Goal: Information Seeking & Learning: Learn about a topic

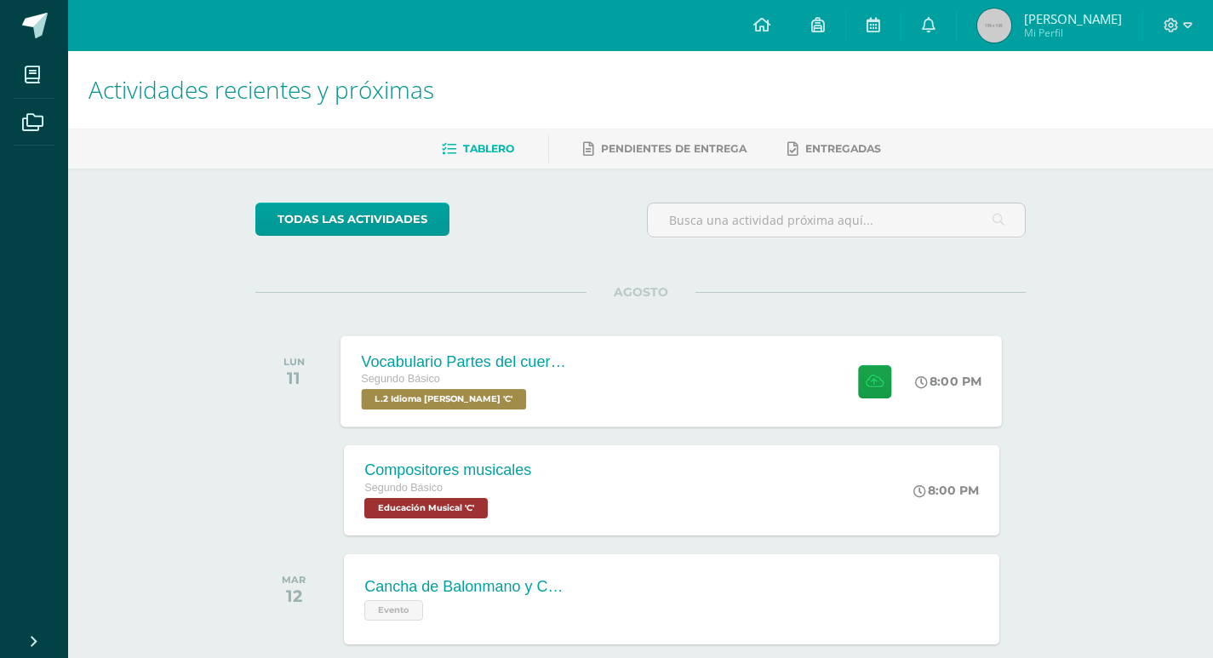
click at [592, 365] on div "Vocabulario Partes del cuerpo Segundo Básico L.2 Idioma Maya Kaqchikel 'C' 8:00…" at bounding box center [672, 380] width 662 height 91
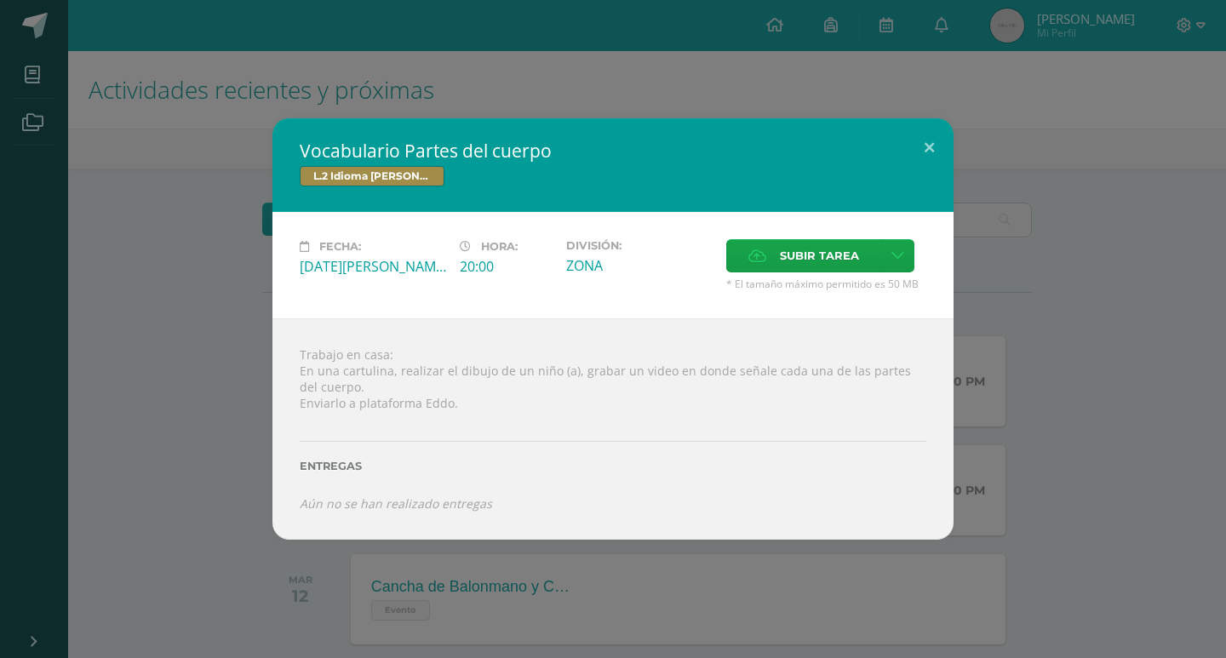
click at [1109, 412] on div "Vocabulario Partes del cuerpo L.2 Idioma Maya Kaqchikel Fecha: Lunes 11 de Agos…" at bounding box center [613, 328] width 1213 height 421
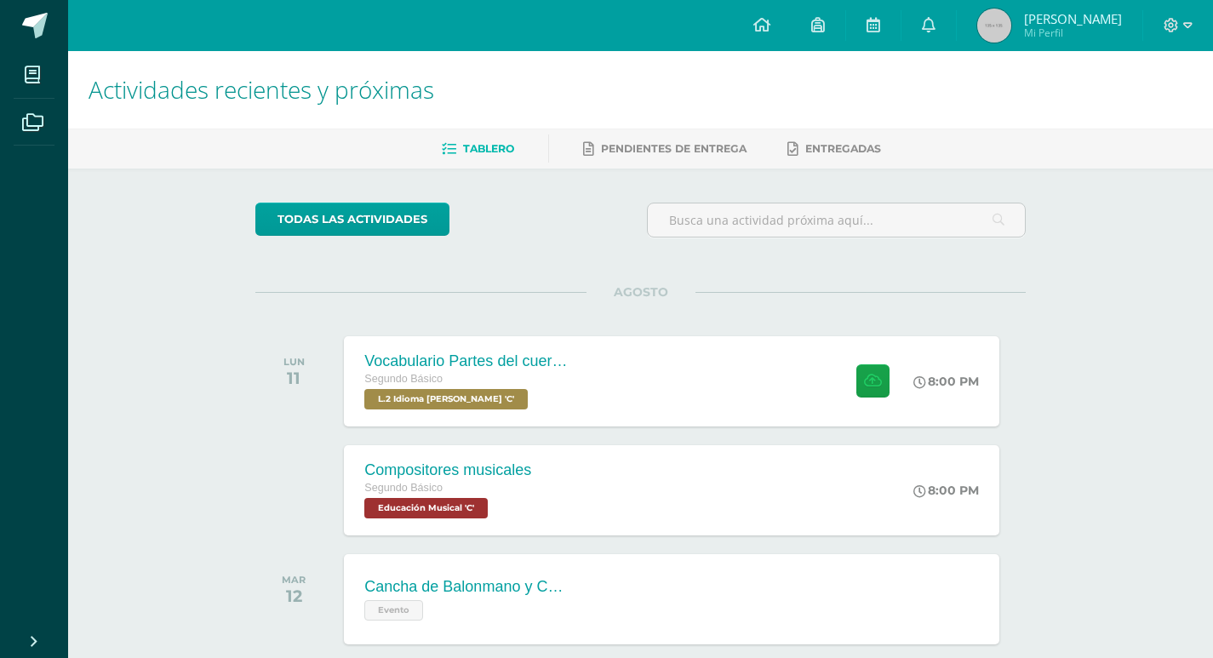
click at [1169, 35] on div at bounding box center [1179, 25] width 70 height 51
click at [1167, 15] on div at bounding box center [1179, 25] width 70 height 51
click at [1173, 27] on icon at bounding box center [1171, 25] width 15 height 15
click at [1117, 116] on span "Cerrar sesión" at bounding box center [1135, 116] width 77 height 16
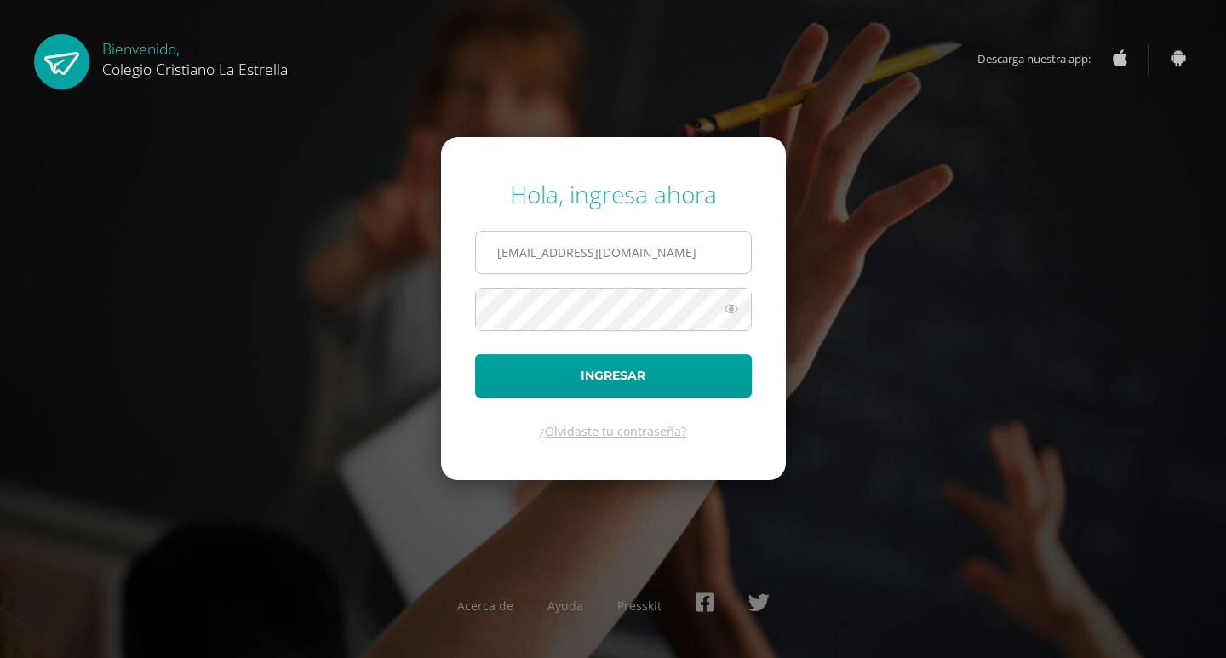
click at [668, 245] on input "630@laestrella.edu.gt" at bounding box center [613, 253] width 275 height 42
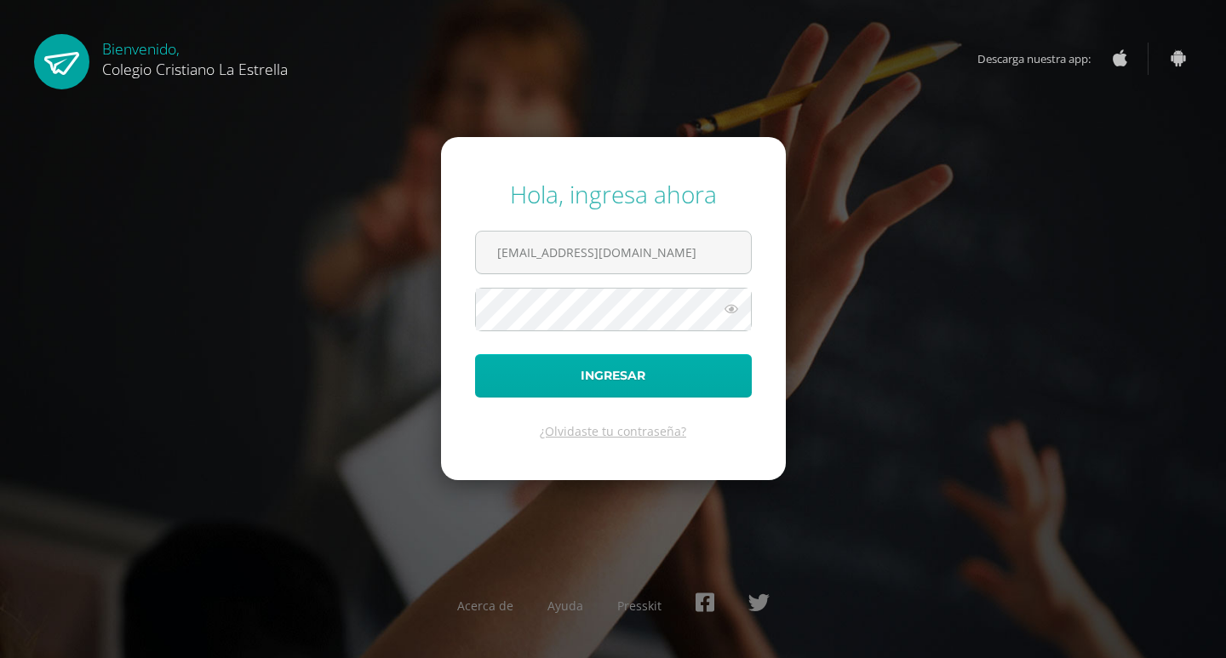
type input "646@laestrella.edu.gt"
click at [654, 374] on button "Ingresar" at bounding box center [613, 375] width 277 height 43
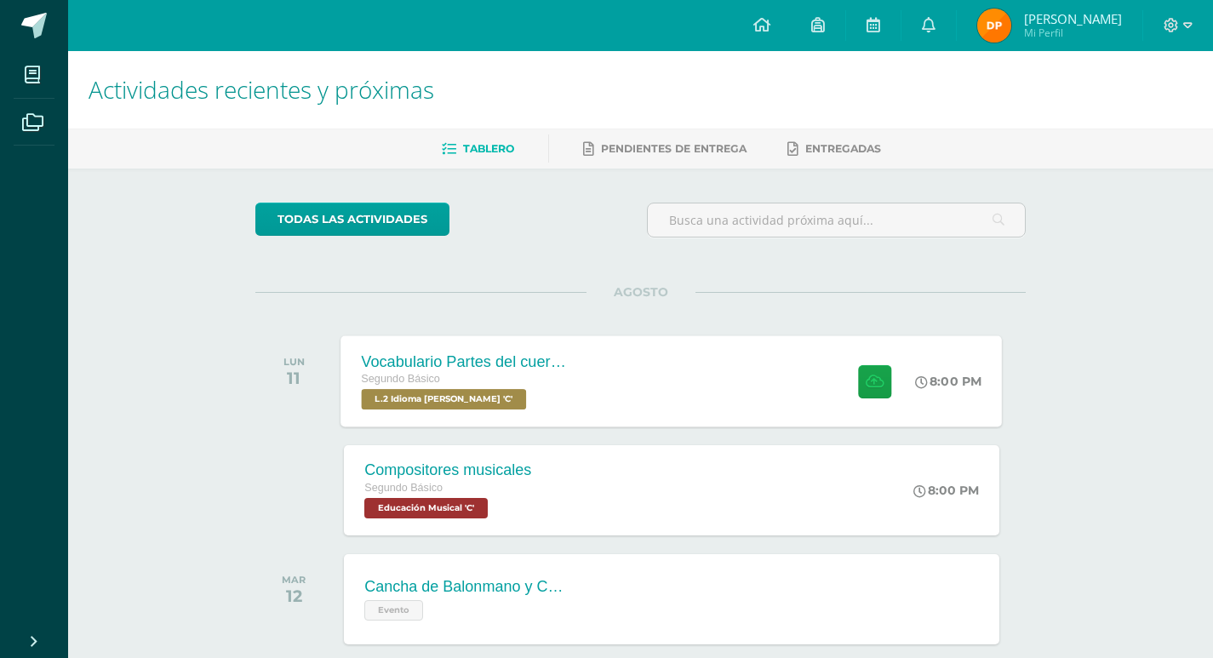
click at [844, 370] on div at bounding box center [870, 380] width 83 height 91
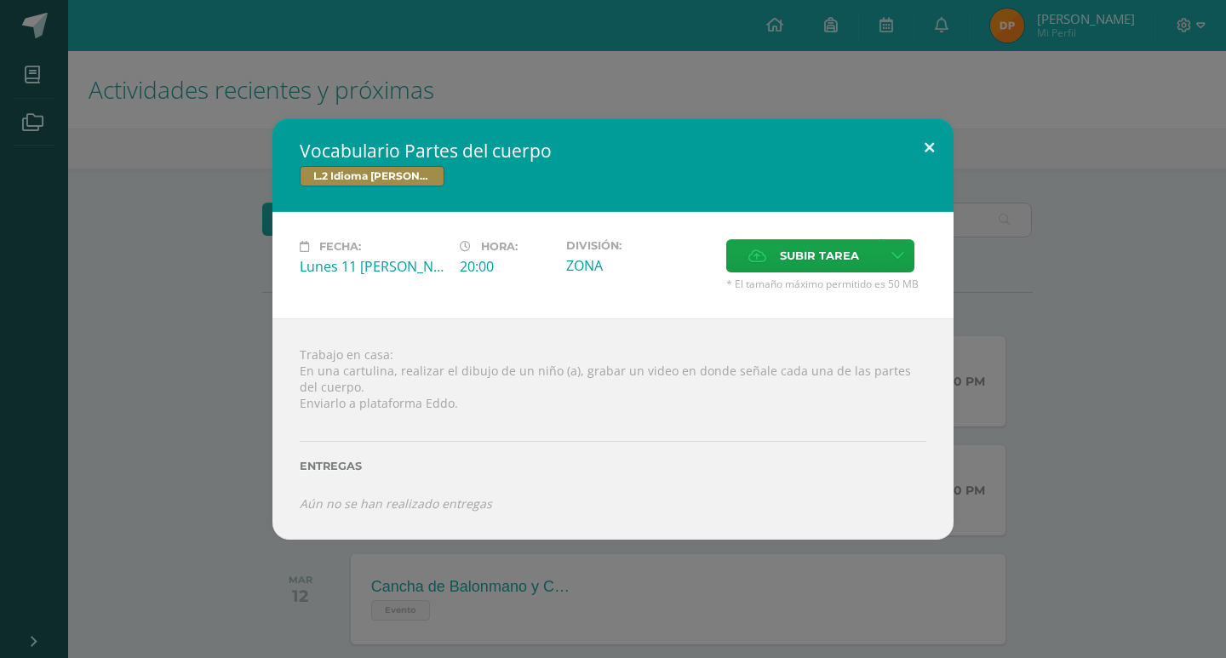
click at [934, 142] on button at bounding box center [929, 147] width 49 height 58
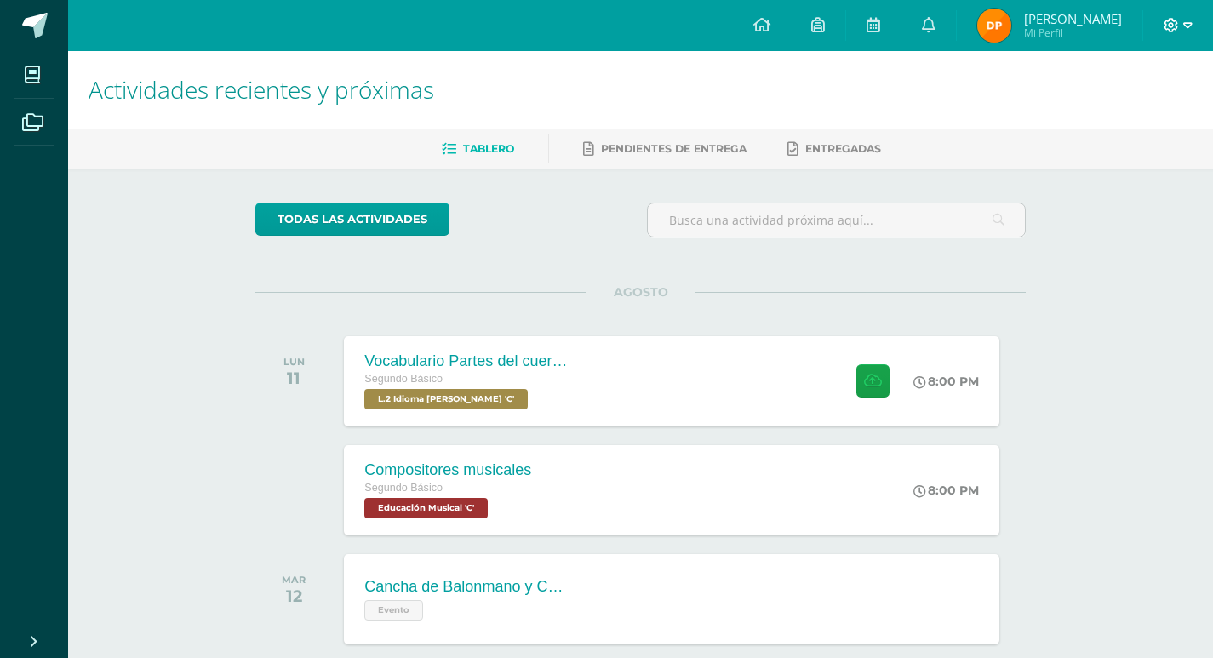
click at [1164, 26] on icon at bounding box center [1171, 25] width 15 height 15
click at [1136, 113] on span "Cerrar sesión" at bounding box center [1135, 116] width 77 height 16
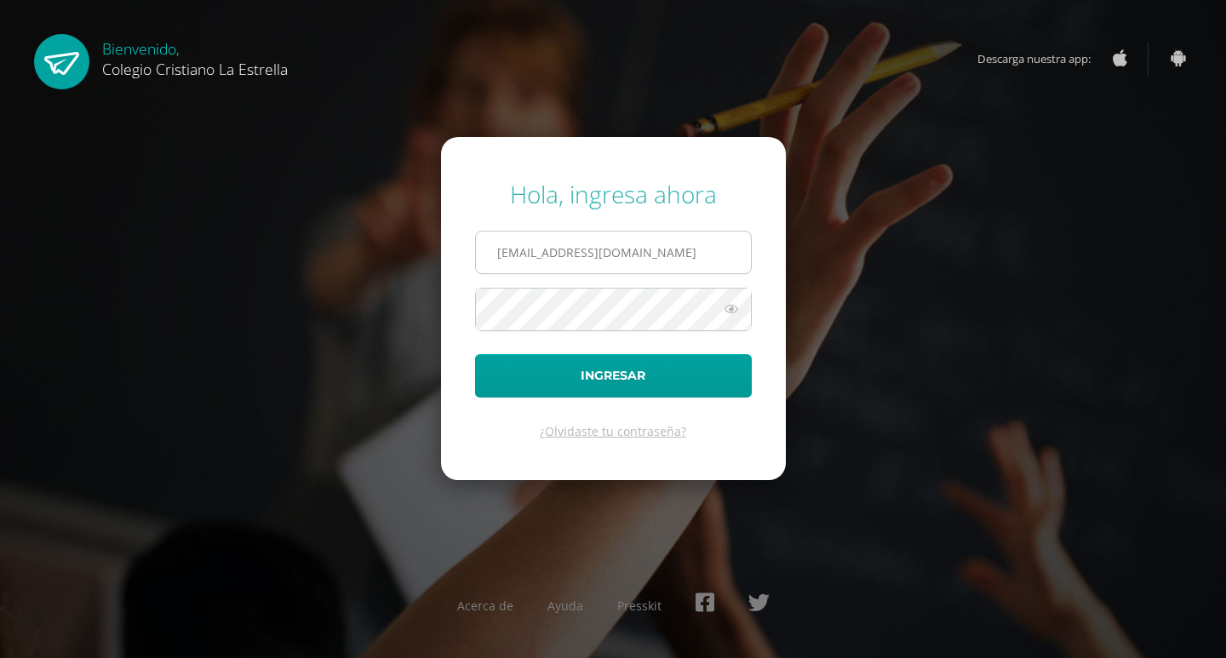
click at [641, 249] on input "[EMAIL_ADDRESS][DOMAIN_NAME]" at bounding box center [613, 253] width 275 height 42
type input "630@laestrella.edu.gt"
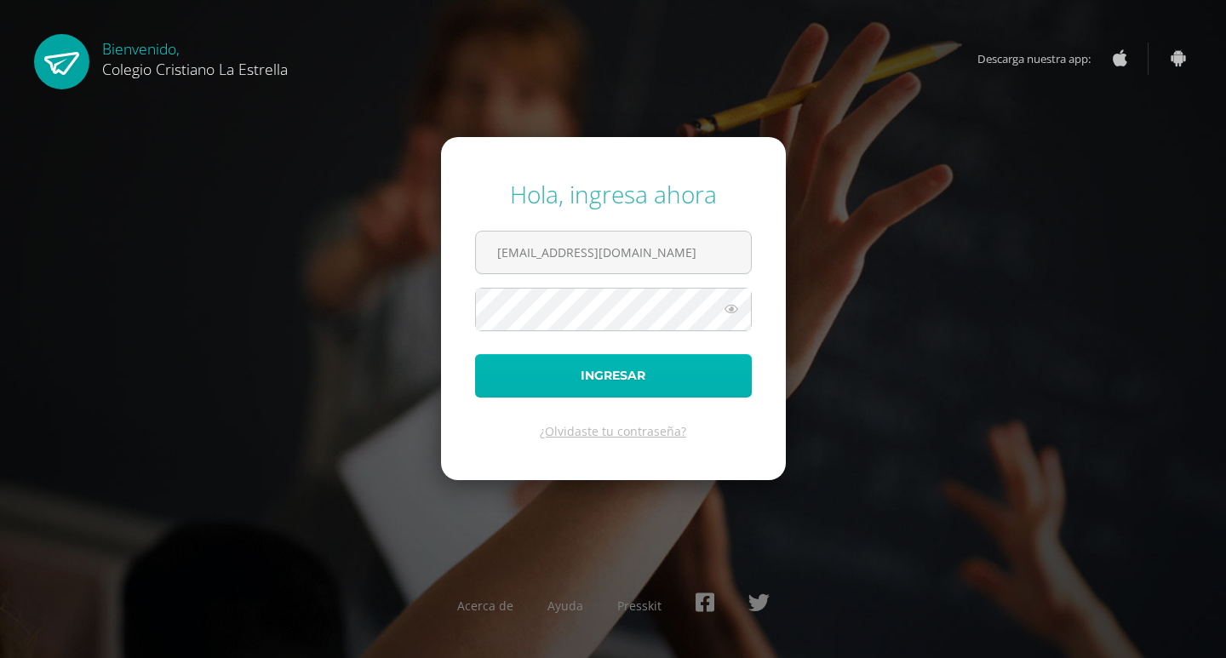
click at [648, 372] on button "Ingresar" at bounding box center [613, 375] width 277 height 43
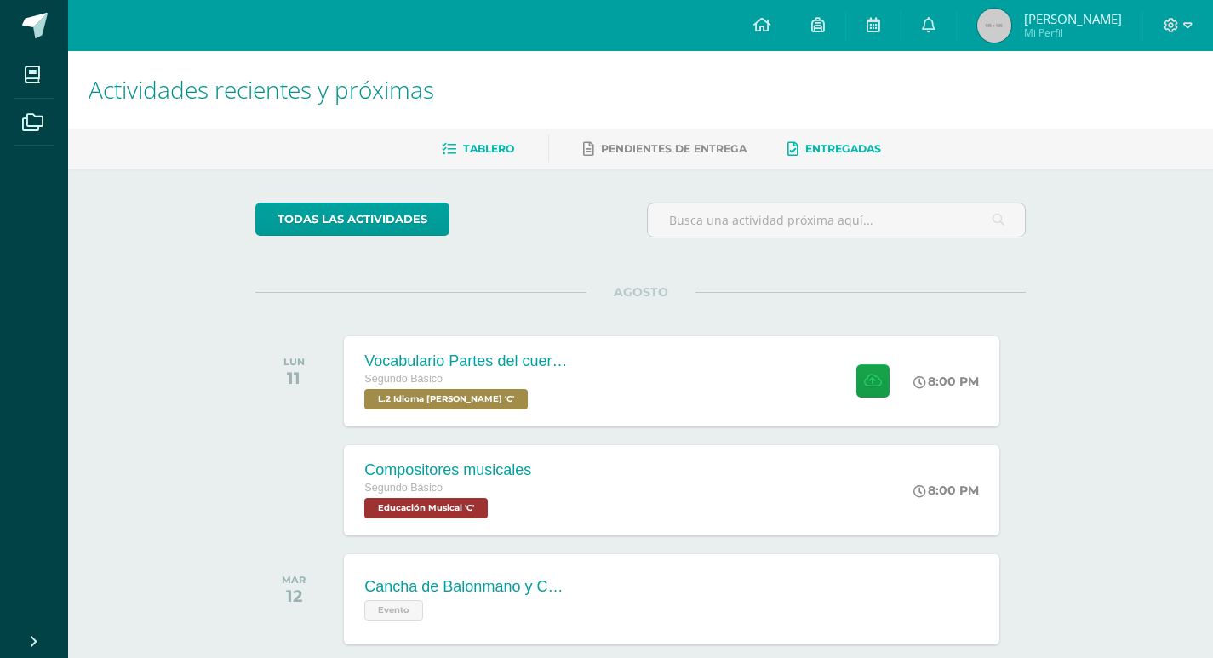
click at [825, 153] on span "Entregadas" at bounding box center [844, 148] width 76 height 13
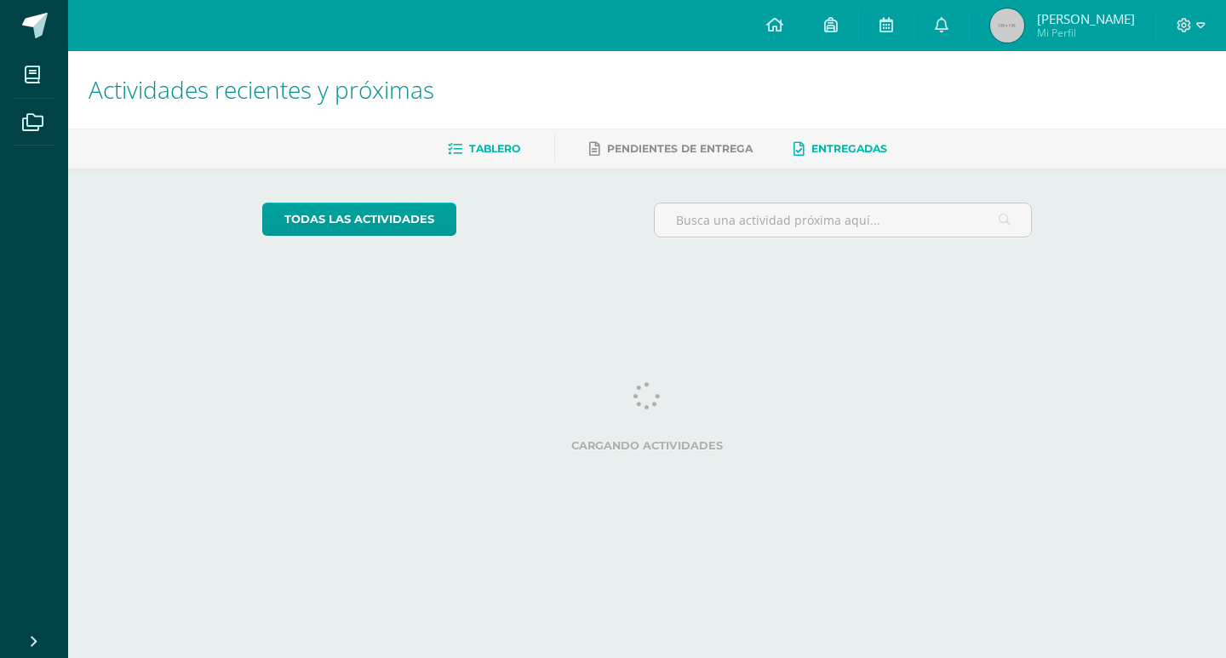
click at [488, 153] on span "Tablero" at bounding box center [494, 148] width 51 height 13
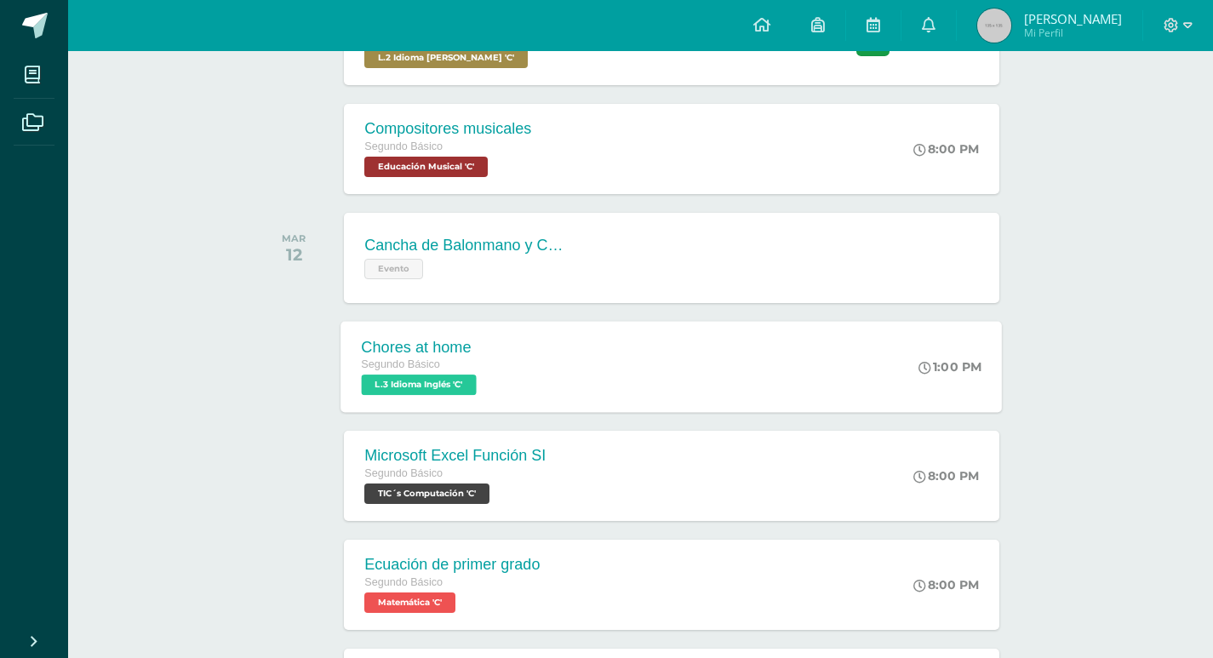
scroll to position [341, 0]
click at [415, 343] on div "Chores at home" at bounding box center [421, 348] width 119 height 18
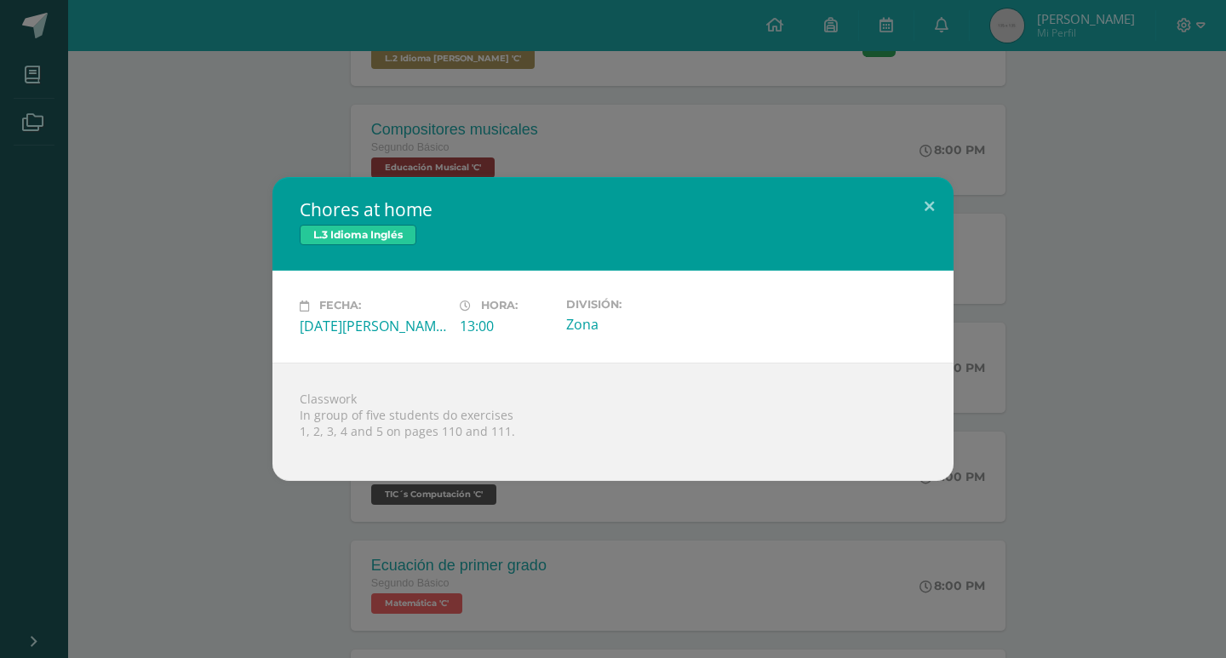
click at [1161, 339] on div "Chores at home L.3 Idioma Inglés Fecha: [DATE][PERSON_NAME] Hora: 13:00 Divisió…" at bounding box center [613, 328] width 1213 height 303
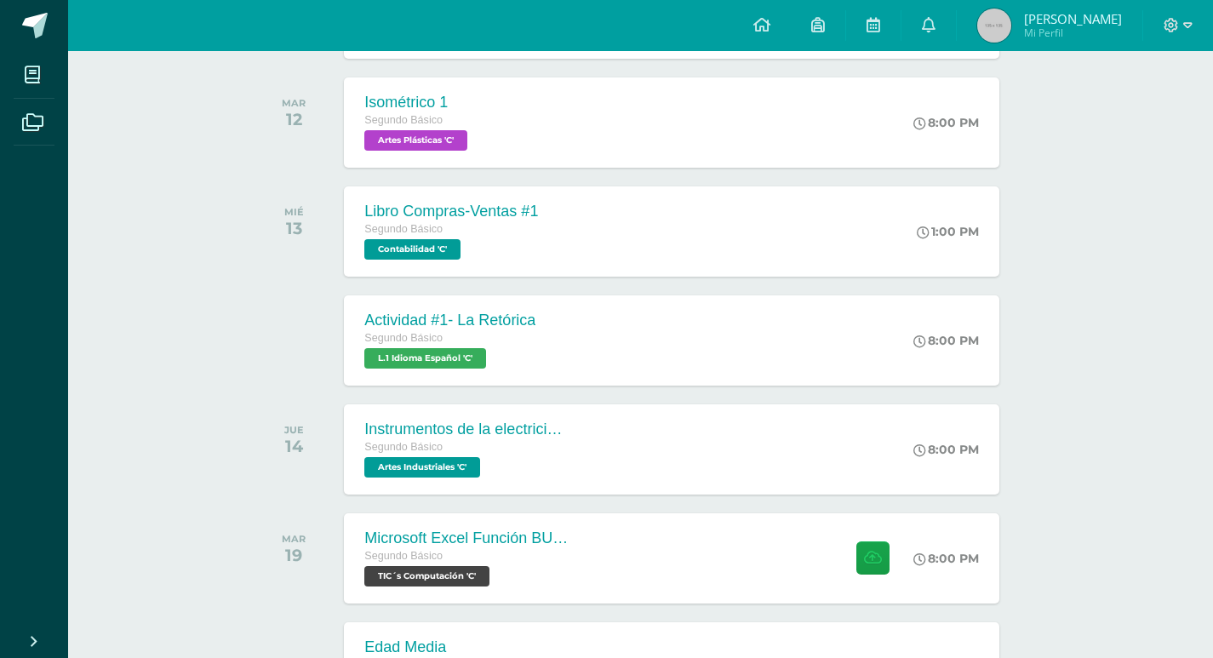
scroll to position [916, 0]
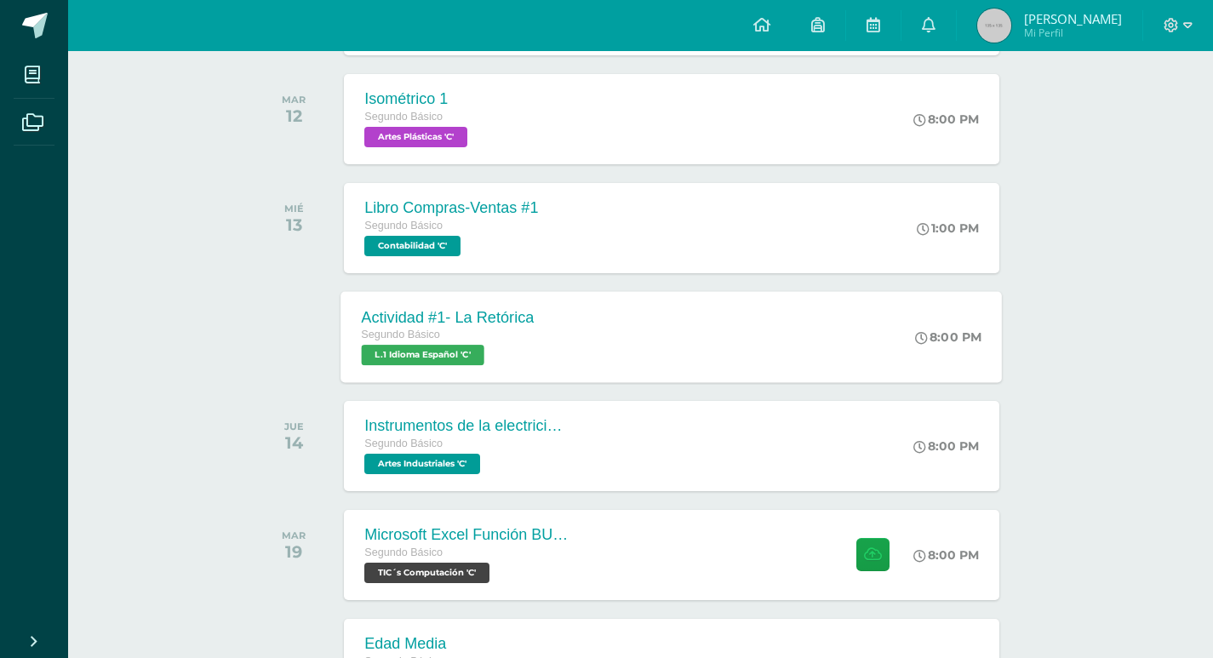
drag, startPoint x: 655, startPoint y: 314, endPoint x: 639, endPoint y: 324, distance: 18.4
click at [654, 315] on div "Actividad #1- La Retórica Segundo Básico L.1 Idioma Español 'C' 8:00 PM Activid…" at bounding box center [672, 336] width 662 height 91
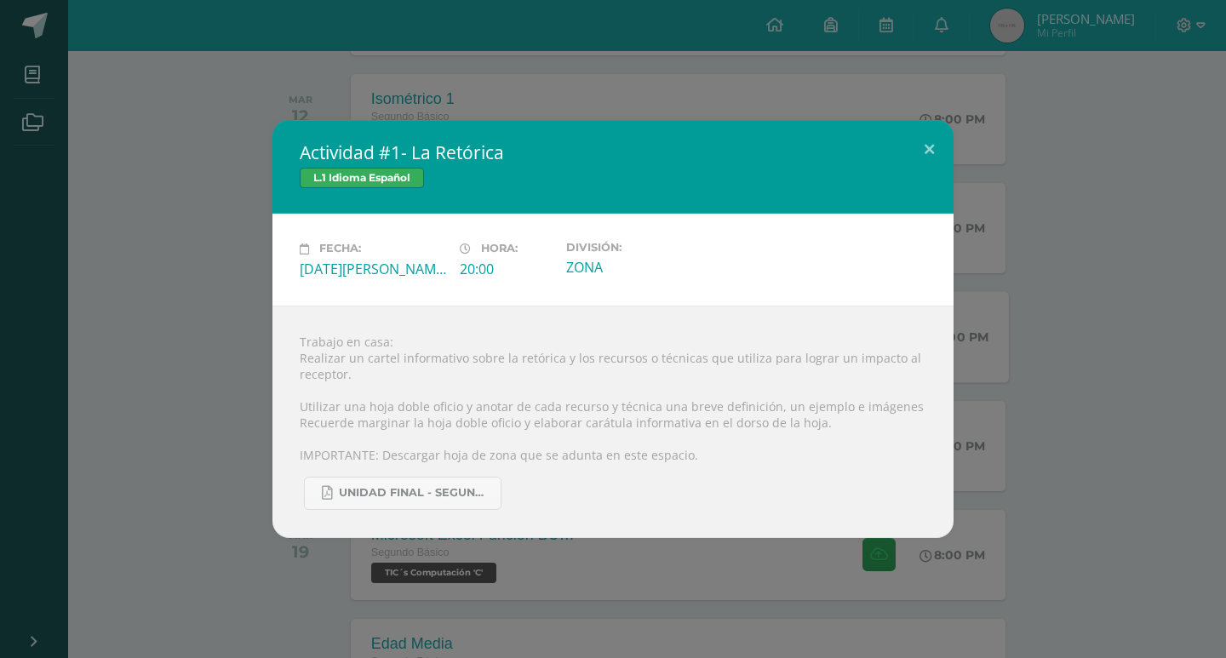
click at [941, 353] on div "Trabajo en casa: Realizar un cartel informativo sobre la retórica y los recurso…" at bounding box center [612, 422] width 681 height 232
click at [456, 487] on span "UNIDAD FINAL - SEGUNDO BASICO A-B-C -.pdf" at bounding box center [415, 493] width 153 height 14
click at [174, 201] on div "Actividad #1- La Retórica L.1 Idioma Español Fecha: [DATE][PERSON_NAME] Hora: 2…" at bounding box center [613, 328] width 1213 height 417
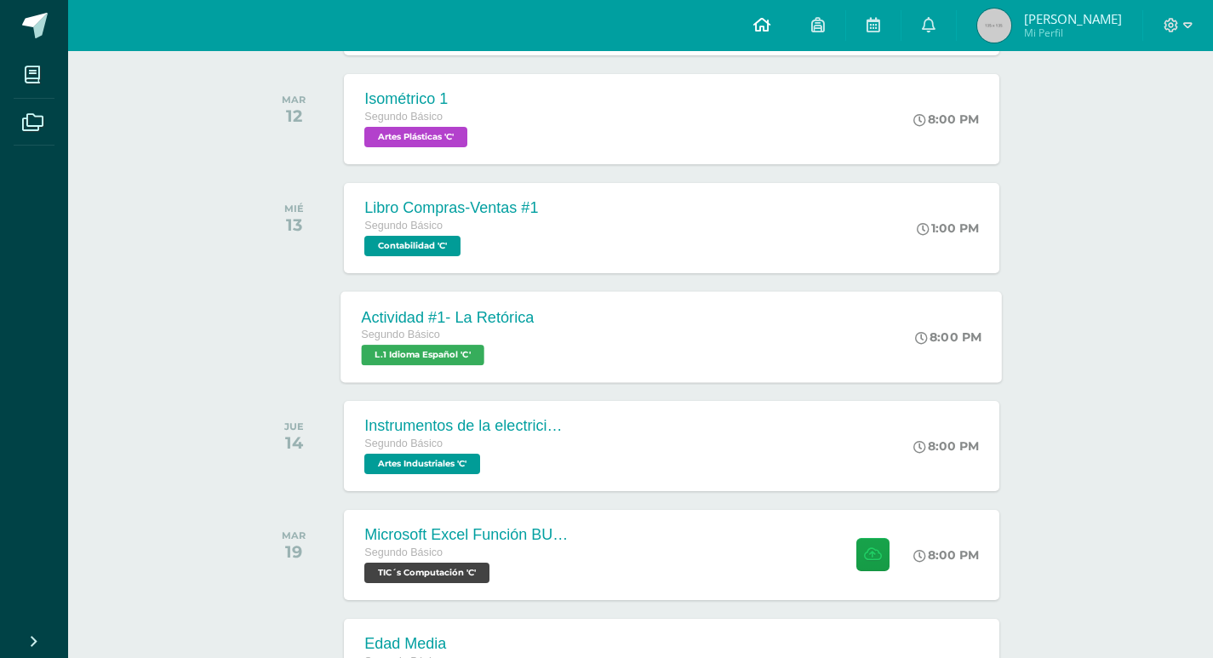
click at [790, 26] on link at bounding box center [762, 25] width 58 height 51
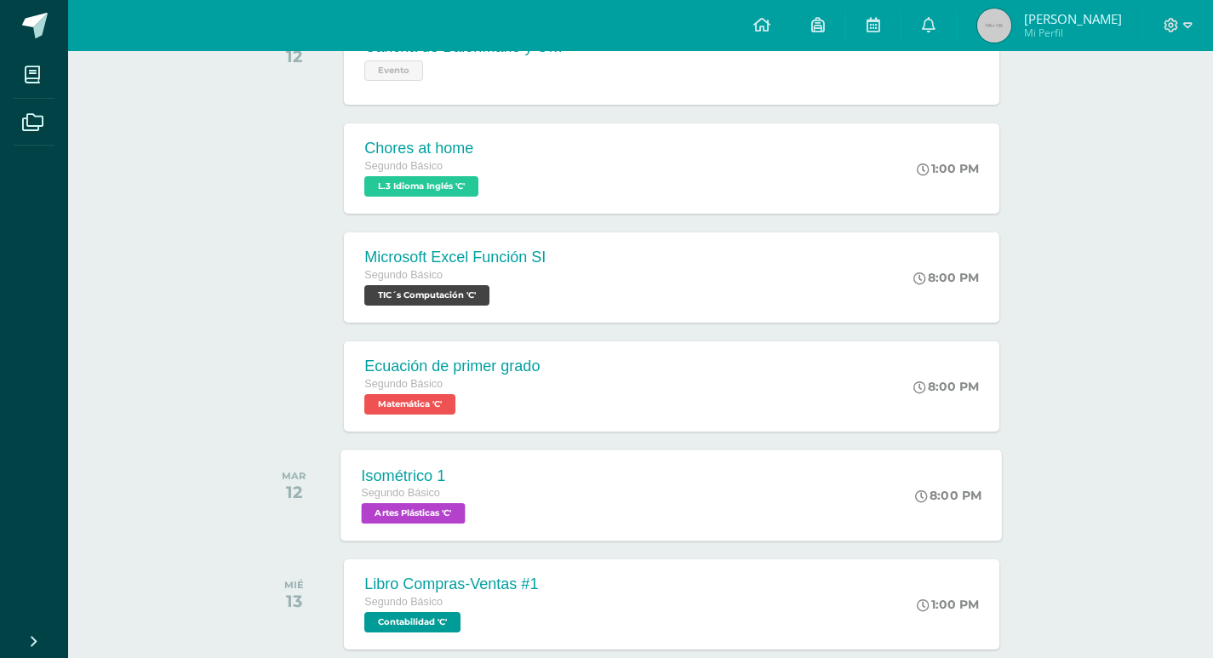
scroll to position [511, 0]
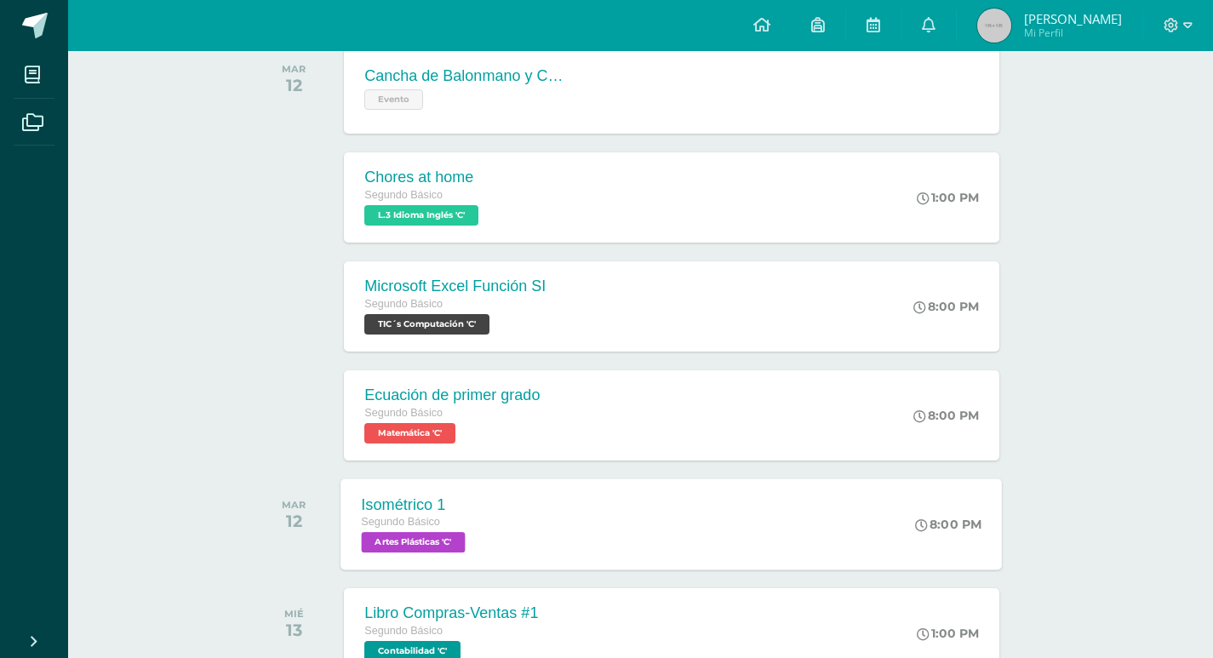
click at [543, 517] on div "Isométrico 1 Segundo Básico Artes Plásticas 'C' 8:00 PM Isométrico 1 Artes Plás…" at bounding box center [672, 524] width 662 height 91
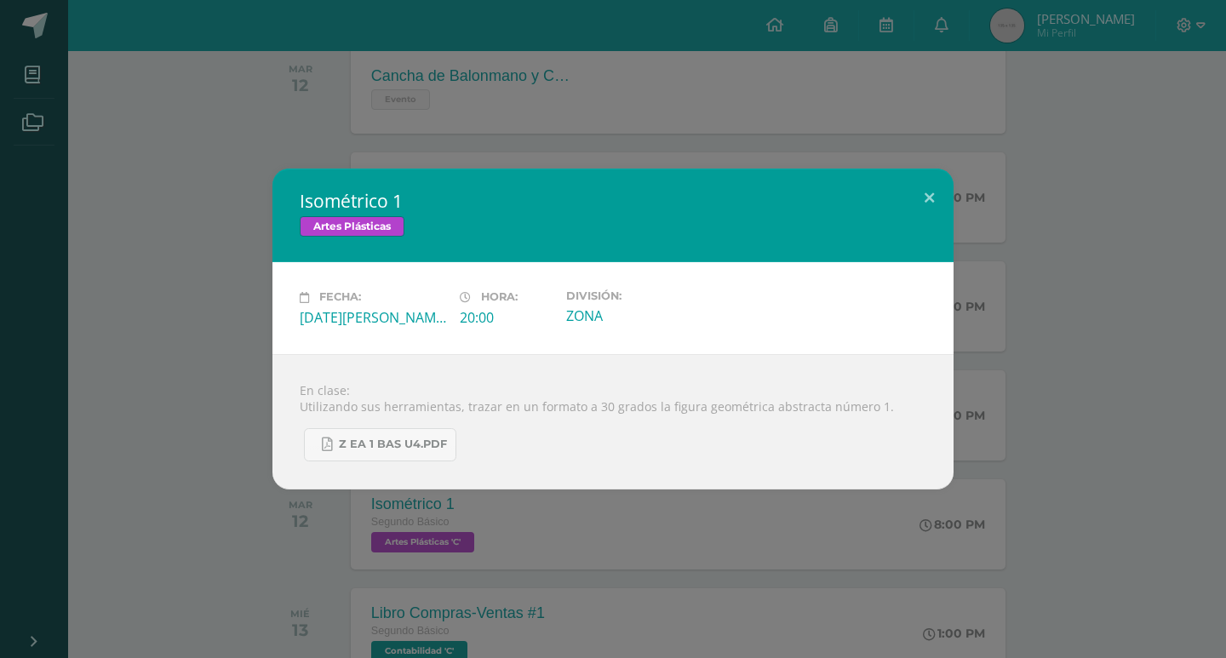
click at [673, 574] on div "Isométrico 1 Artes Plásticas Fecha: Martes 12 de Agosto Hora: 20:00 División: Z…" at bounding box center [613, 329] width 1226 height 658
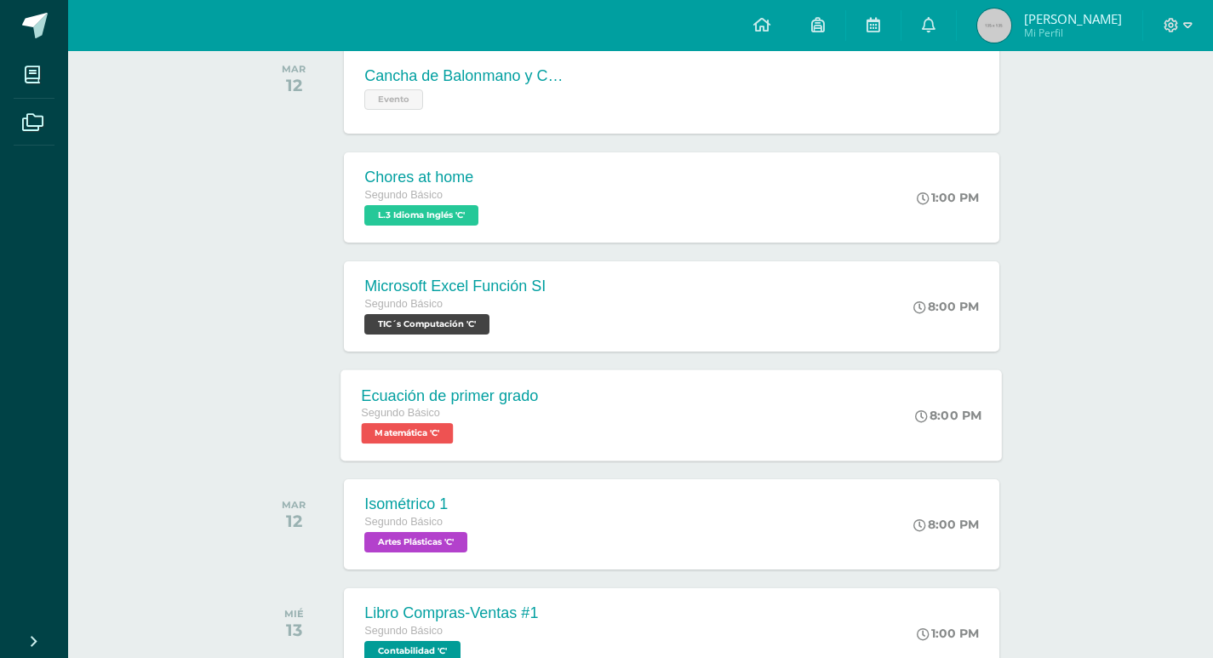
click at [510, 418] on div "Segundo Básico" at bounding box center [450, 413] width 177 height 19
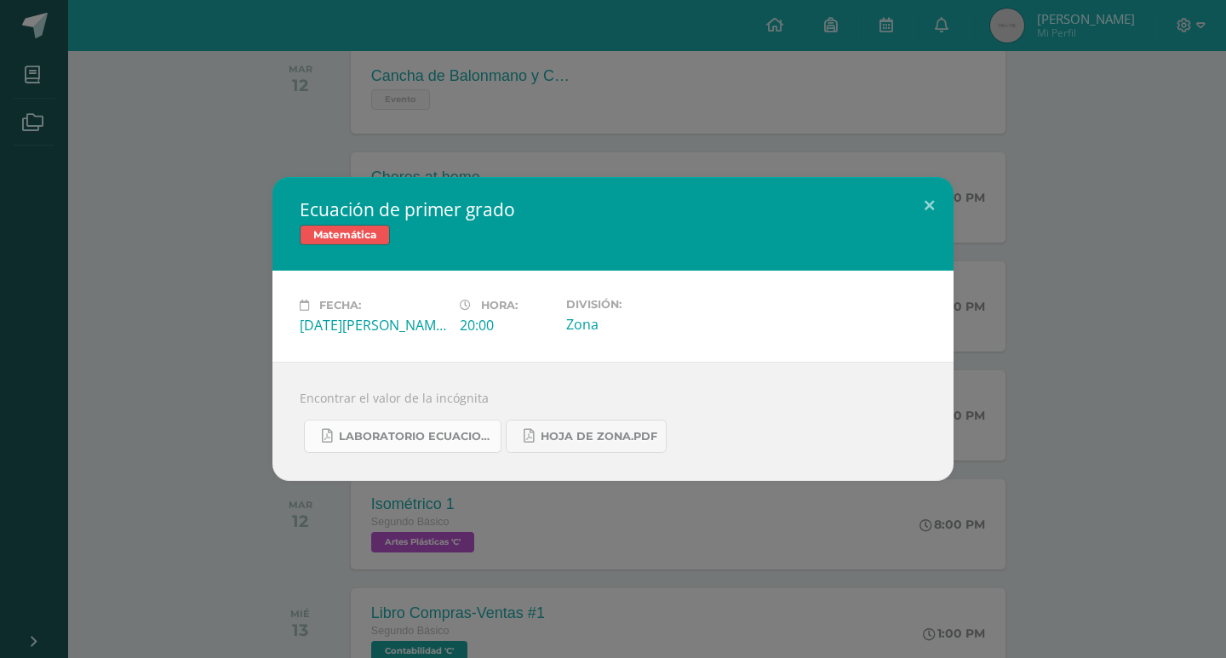
click at [462, 439] on span "Laboratorio ecuaciones.pdf" at bounding box center [415, 437] width 153 height 14
